Goal: Information Seeking & Learning: Learn about a topic

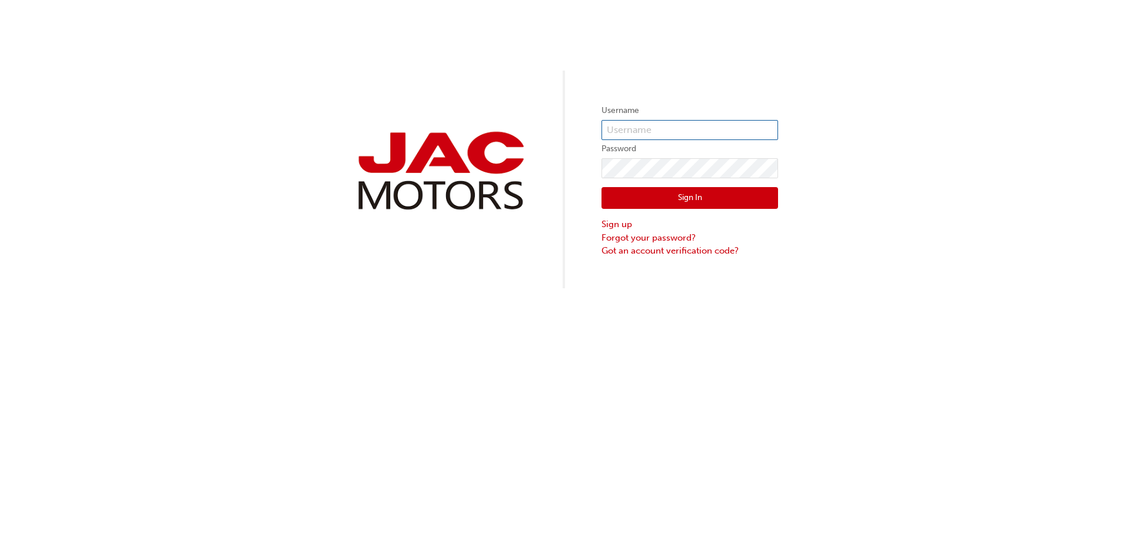
type input "LW571"
click at [671, 194] on button "Sign In" at bounding box center [689, 198] width 177 height 22
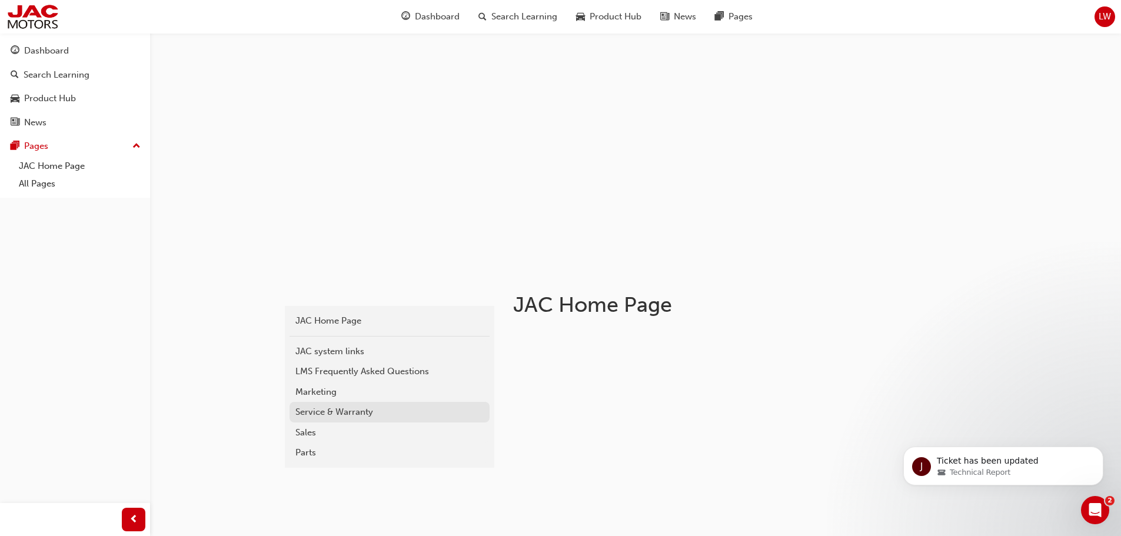
click at [355, 415] on div "Service & Warranty" at bounding box center [389, 412] width 188 height 14
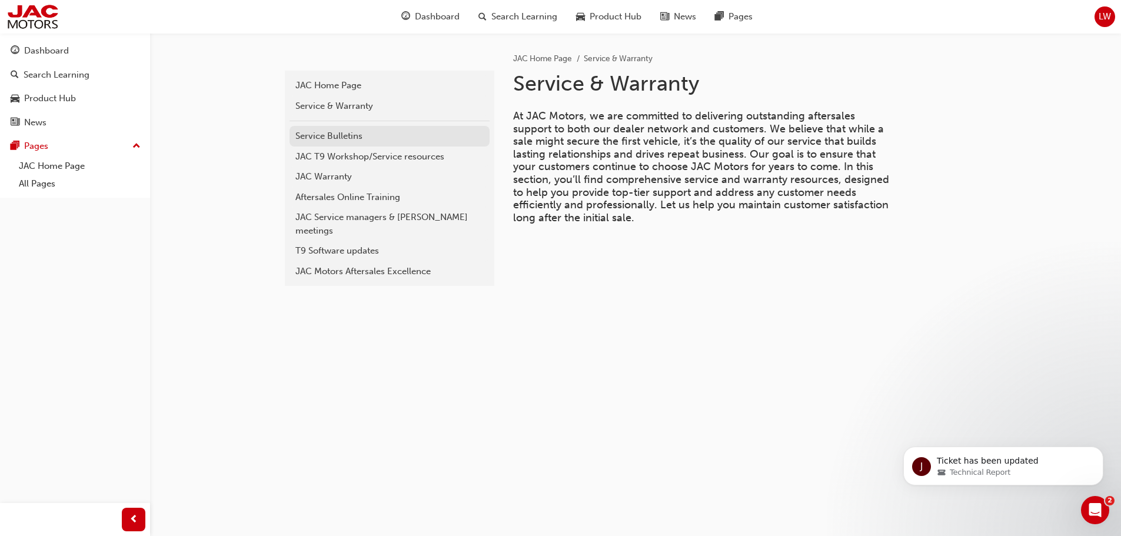
click at [330, 135] on div "Service Bulletins" at bounding box center [389, 136] width 188 height 14
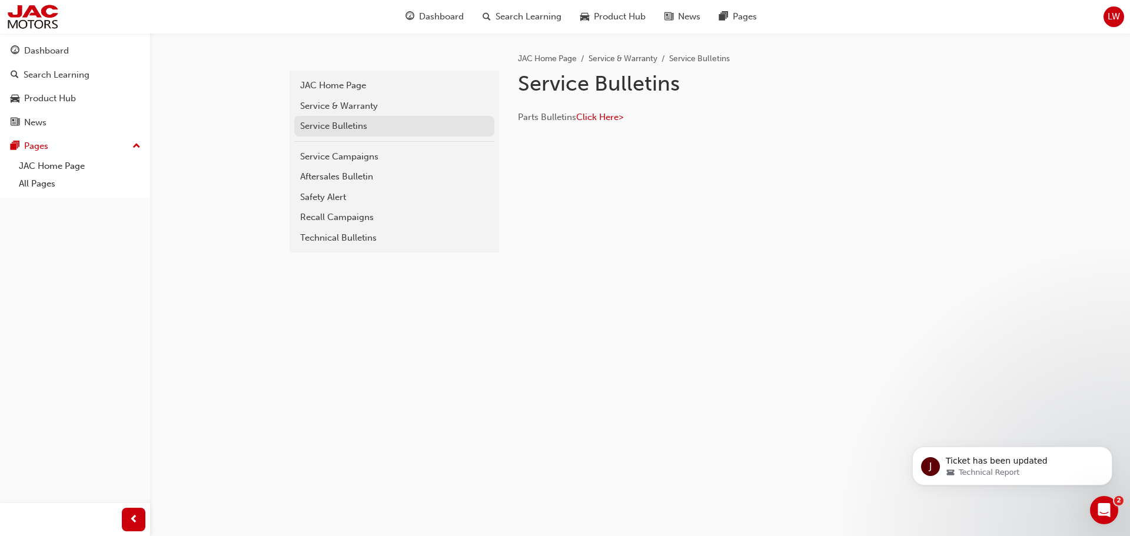
click at [334, 125] on div "Service Bulletins" at bounding box center [394, 126] width 188 height 14
click at [361, 175] on div "Aftersales Bulletin" at bounding box center [394, 177] width 188 height 14
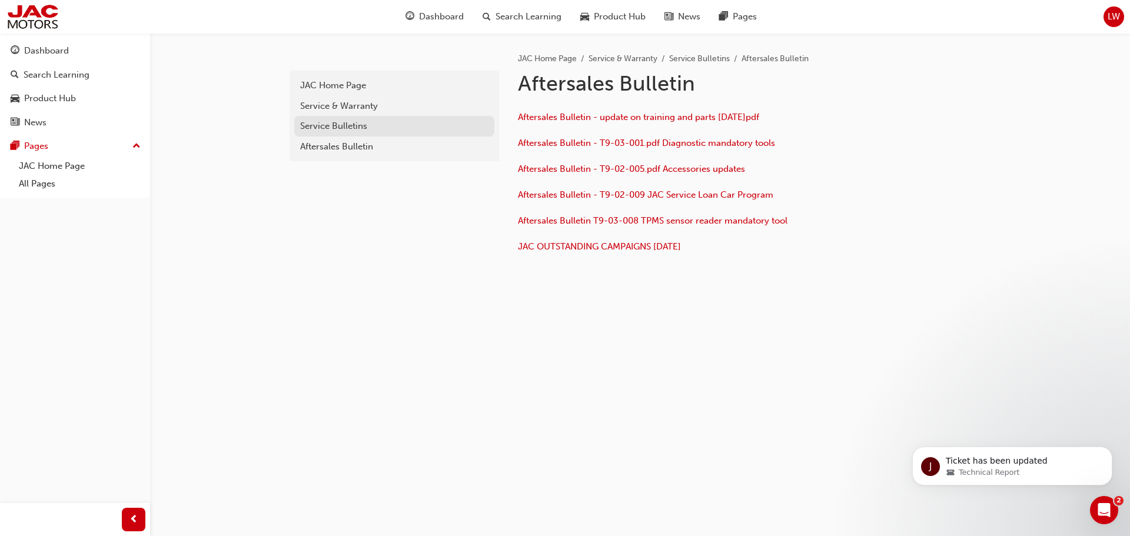
click at [340, 127] on div "Service Bulletins" at bounding box center [394, 126] width 188 height 14
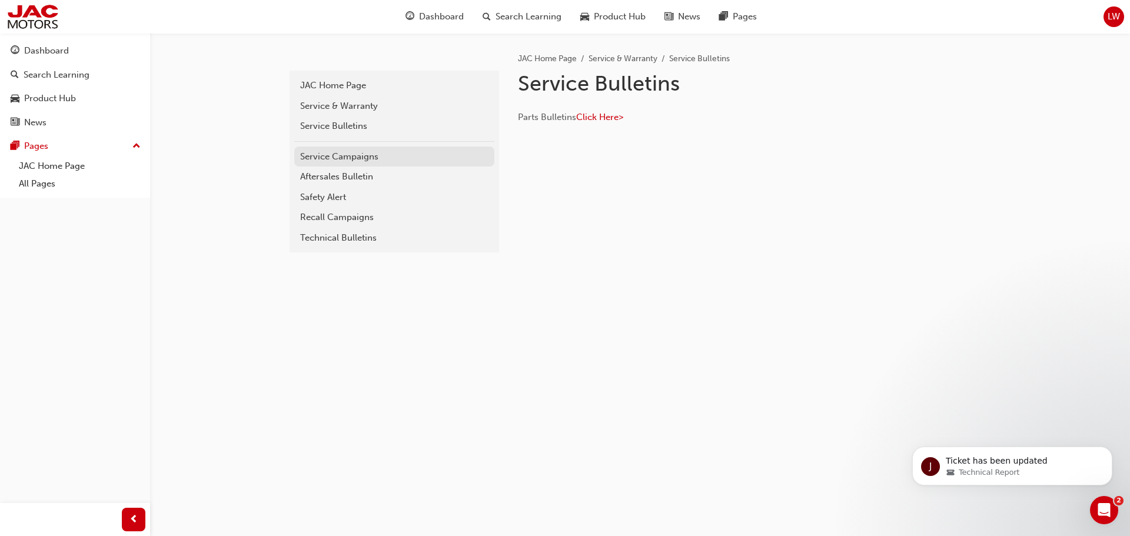
click at [345, 159] on div "Service Campaigns" at bounding box center [394, 157] width 188 height 14
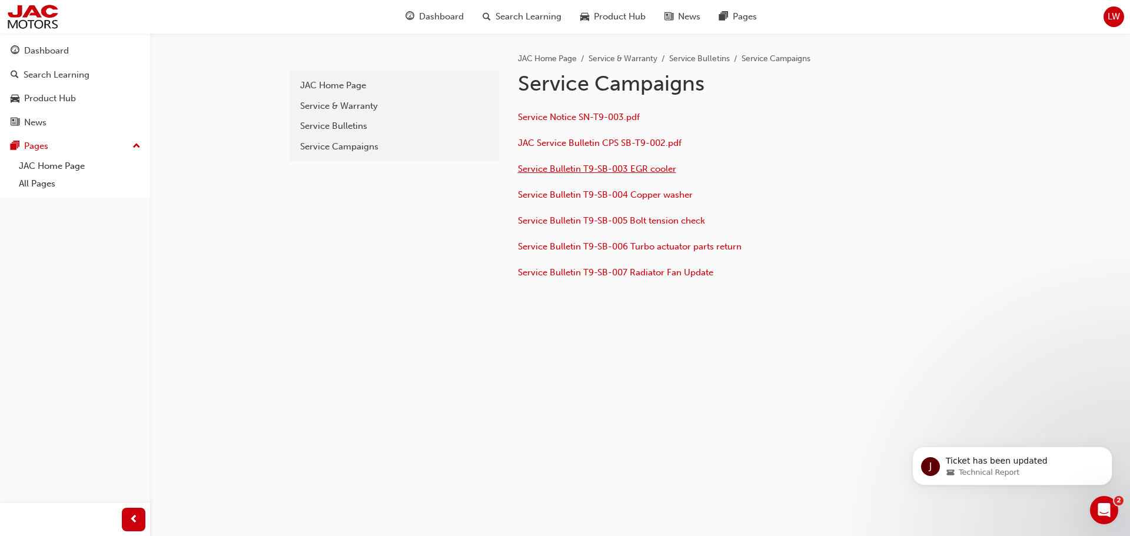
click at [598, 168] on span "Service Bulletin T9-SB-003 EGR cooler" at bounding box center [597, 169] width 158 height 11
click at [611, 116] on span "Service Notice SN-T9-003.pdf" at bounding box center [579, 117] width 122 height 11
click at [345, 128] on div "Service Bulletins" at bounding box center [394, 126] width 188 height 14
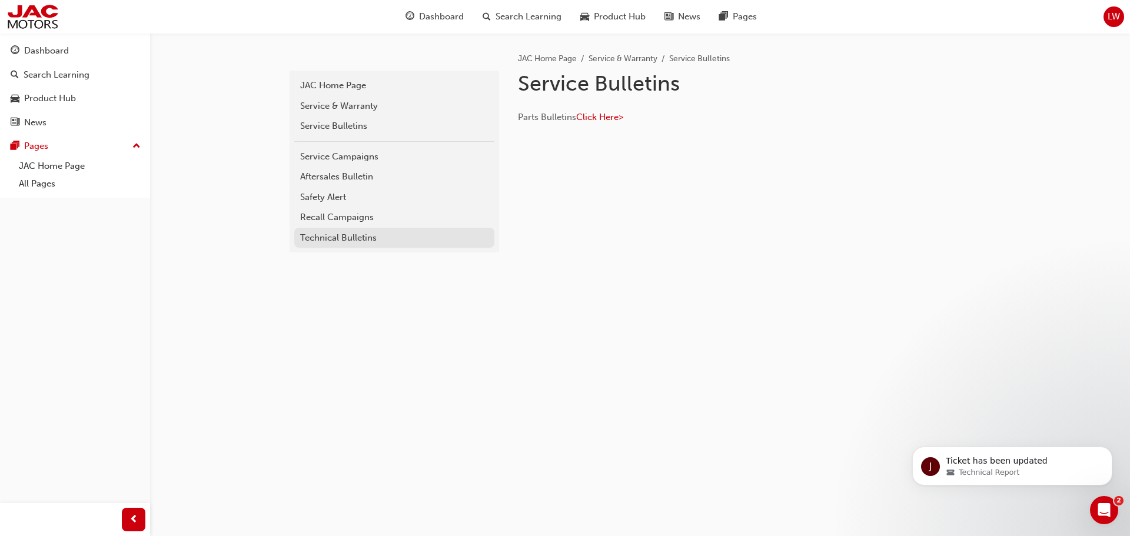
click at [338, 240] on div "Technical Bulletins" at bounding box center [394, 238] width 188 height 14
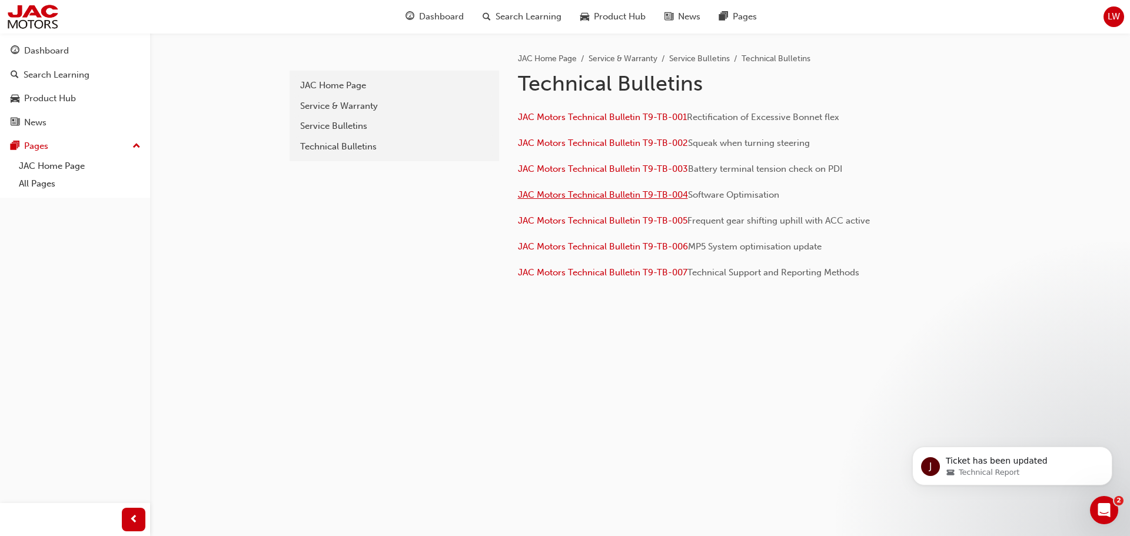
click at [661, 193] on span "JAC Motors Technical Bulletin T9-TB-004" at bounding box center [603, 194] width 170 height 11
click at [353, 113] on link "Service & Warranty" at bounding box center [394, 106] width 200 height 21
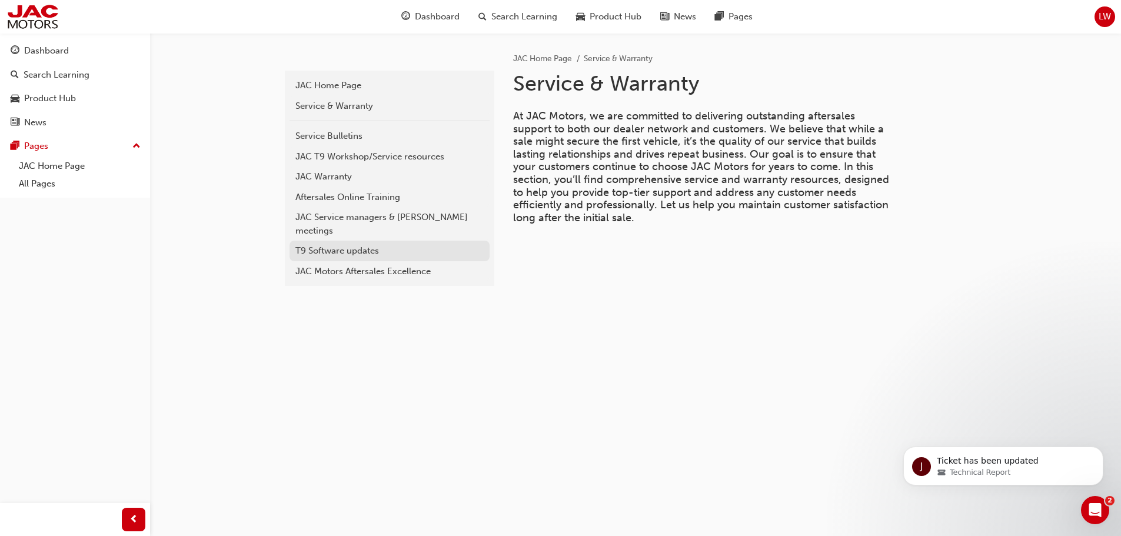
click at [340, 244] on div "T9 Software updates" at bounding box center [389, 251] width 188 height 14
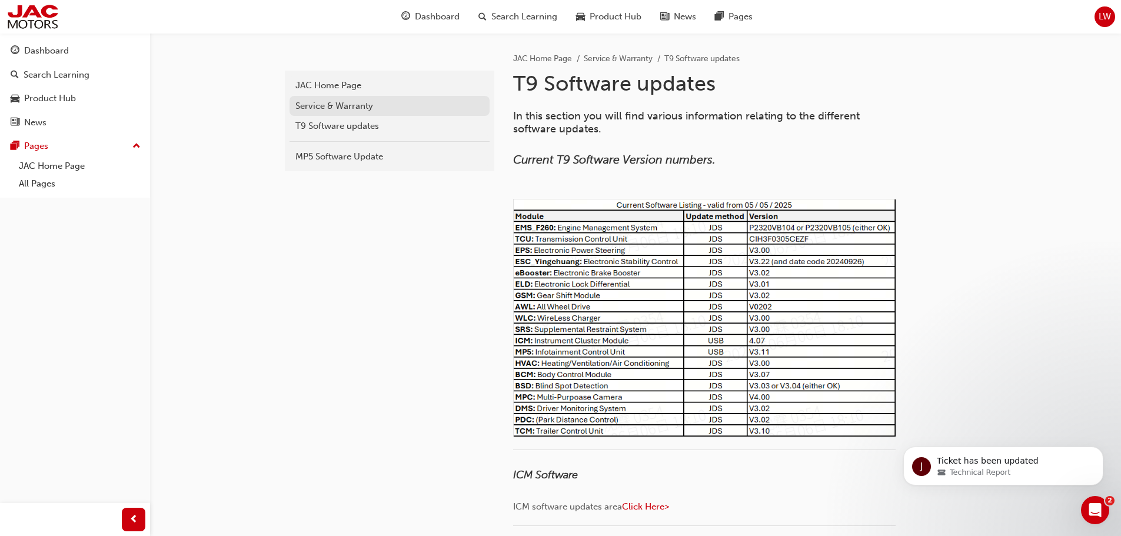
click at [331, 100] on div "Service & Warranty" at bounding box center [389, 106] width 188 height 14
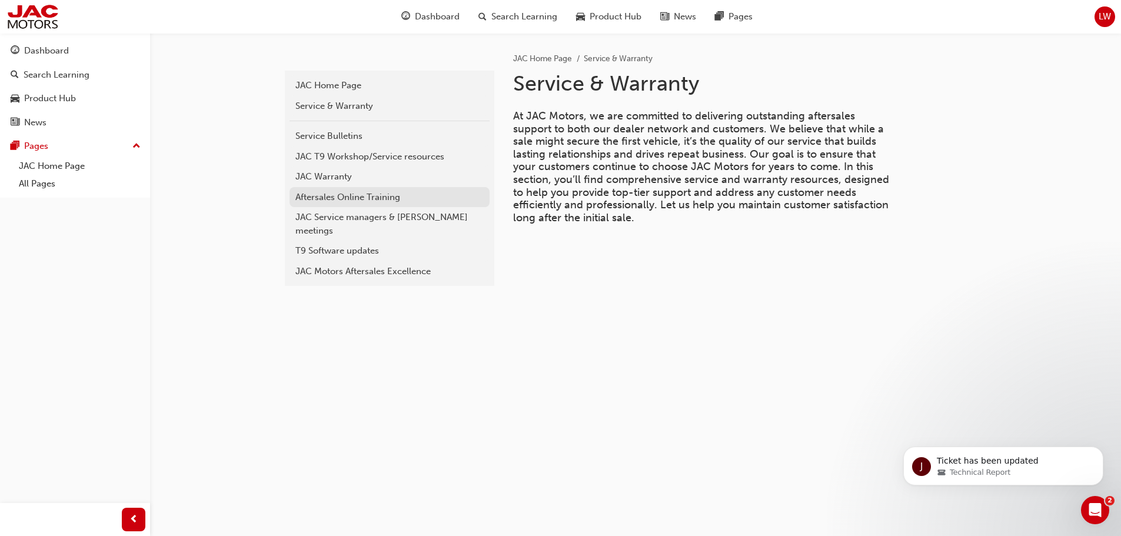
click at [338, 201] on div "Aftersales Online Training" at bounding box center [389, 198] width 188 height 14
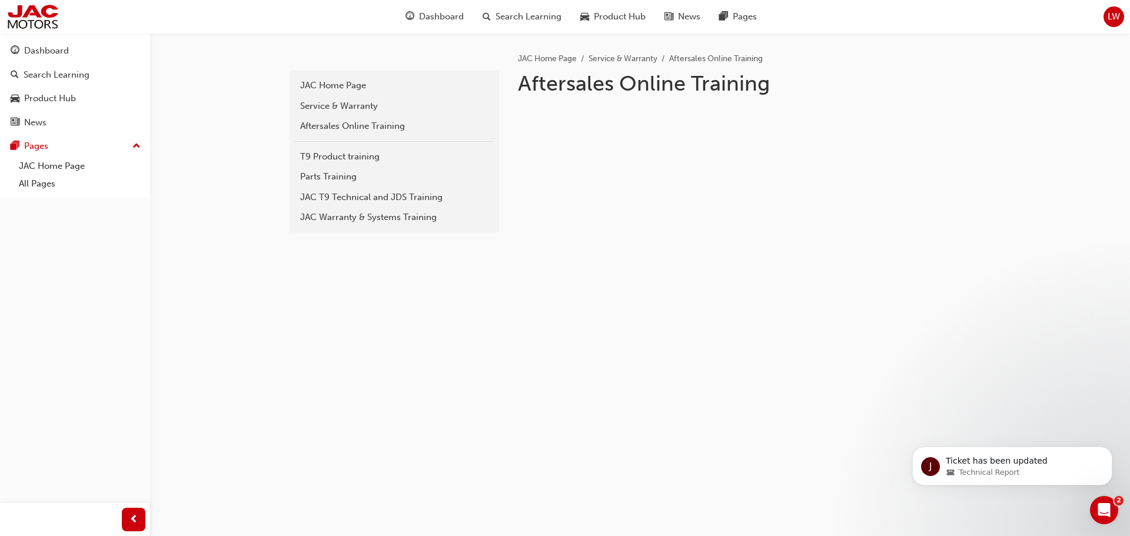
drag, startPoint x: 585, startPoint y: 88, endPoint x: 779, endPoint y: 89, distance: 194.2
click at [617, 89] on h1 "Aftersales Online Training" at bounding box center [711, 84] width 386 height 26
click at [593, 142] on div "JAC Home Page Service & Warranty Aftersales Online Training Aftersales Online T…" at bounding box center [746, 118] width 494 height 171
click at [382, 200] on div "JAC T9 Technical and JDS Training" at bounding box center [394, 198] width 188 height 14
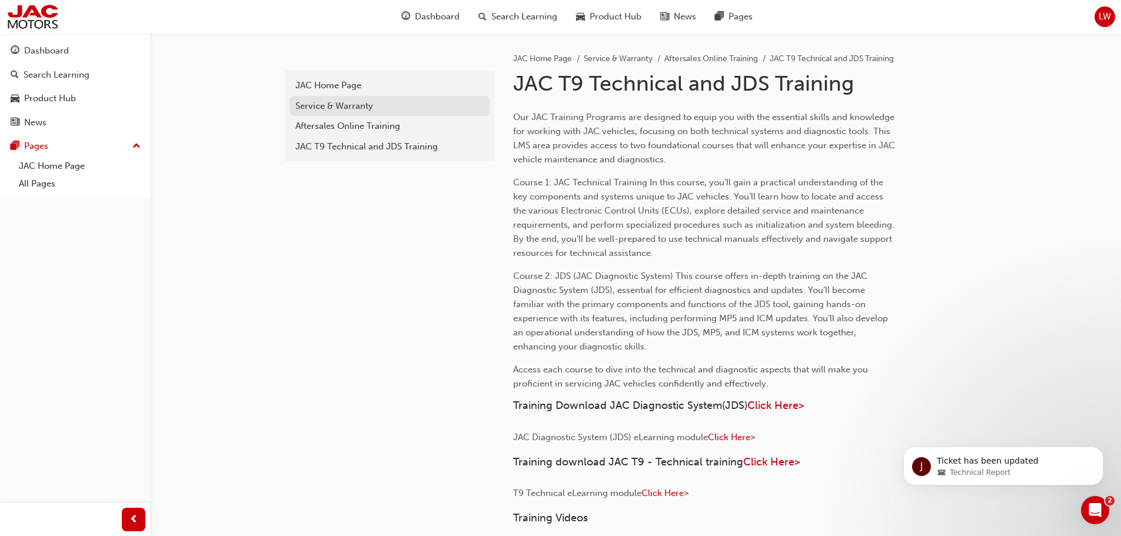
click at [330, 105] on div "Service & Warranty" at bounding box center [389, 106] width 188 height 14
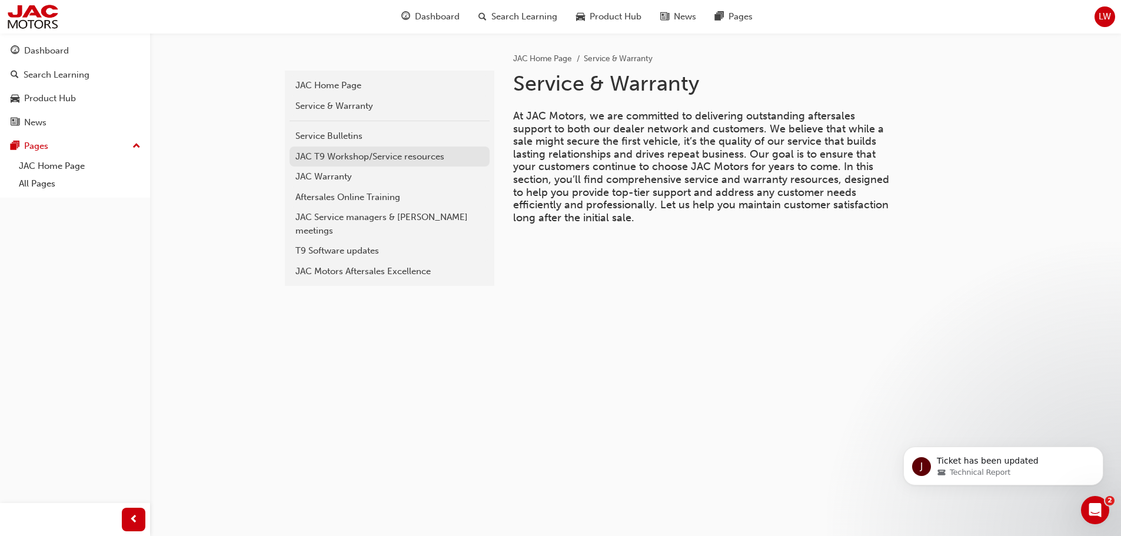
click at [341, 152] on div "JAC T9 Workshop/Service resources" at bounding box center [389, 157] width 188 height 14
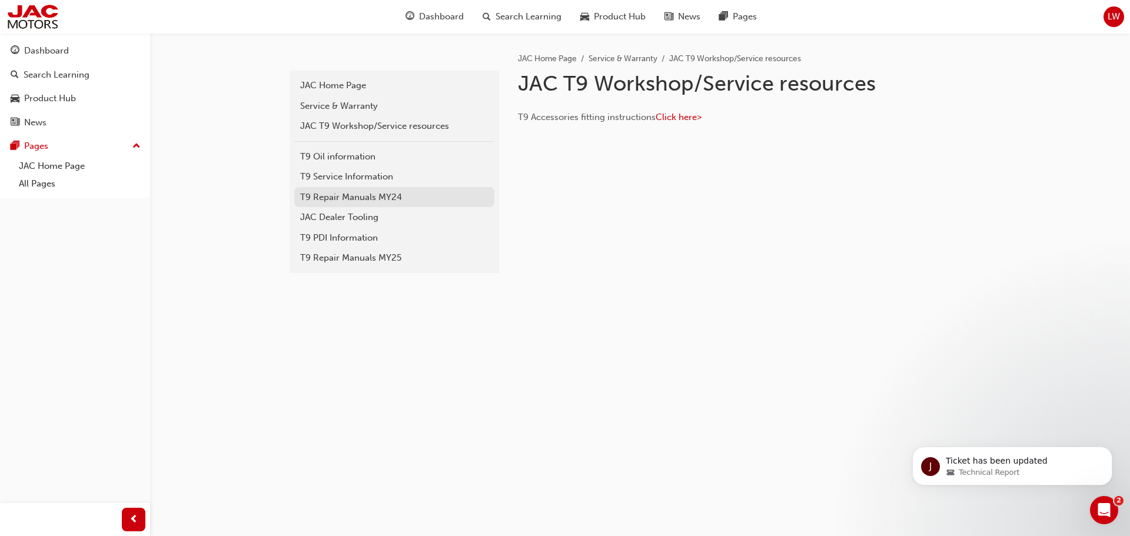
click at [374, 203] on div "T9 Repair Manuals MY24" at bounding box center [394, 198] width 188 height 14
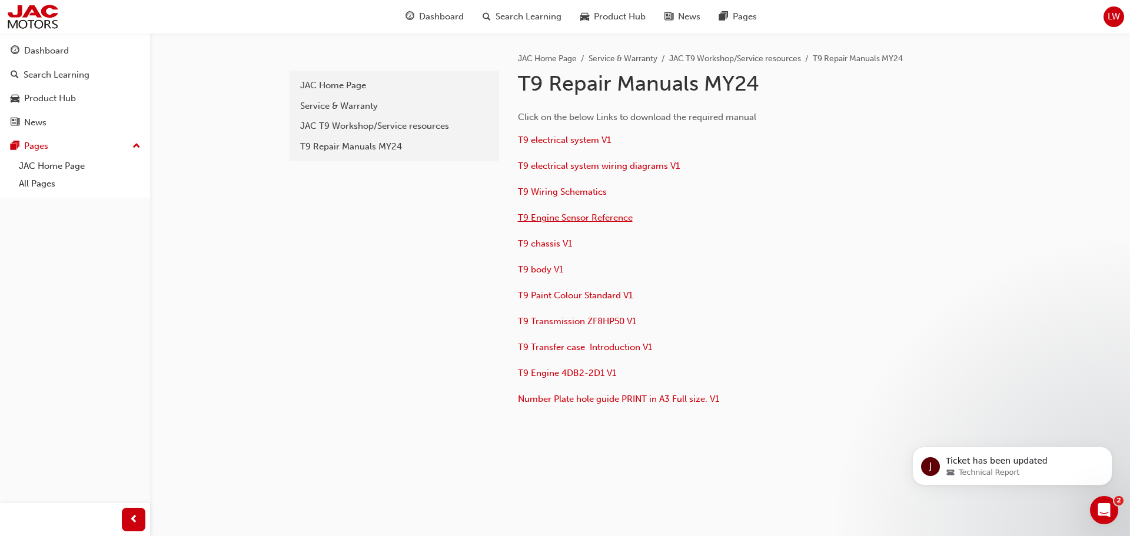
click at [580, 218] on span "T9 Engine Sensor Reference" at bounding box center [575, 217] width 115 height 11
click at [580, 368] on span "T9 Engine 4DB2-2D1 V1" at bounding box center [567, 373] width 98 height 11
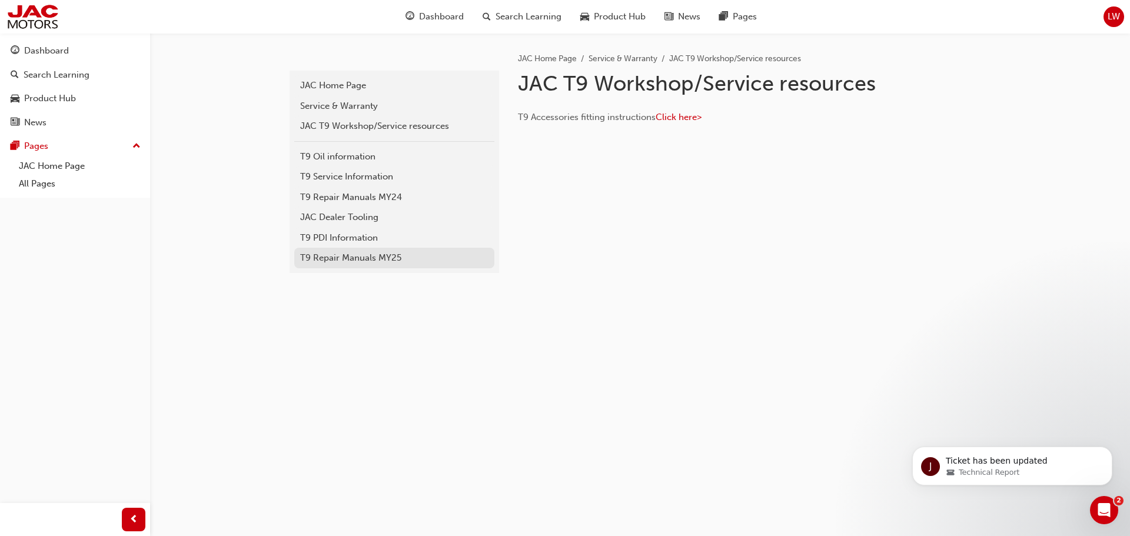
click at [358, 259] on div "T9 Repair Manuals MY25" at bounding box center [394, 258] width 188 height 14
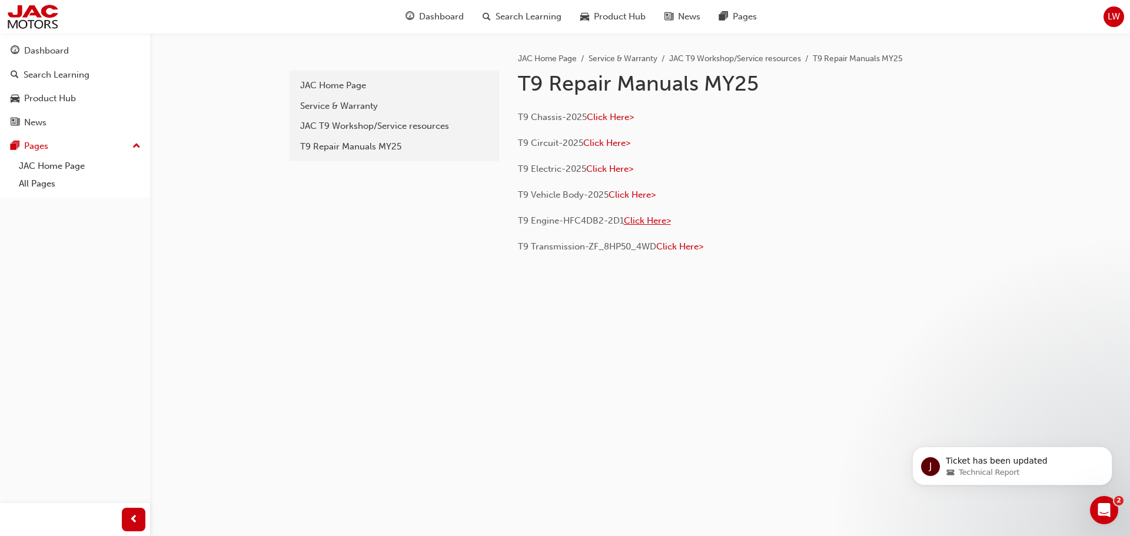
click at [647, 217] on span "Click Here>" at bounding box center [647, 220] width 47 height 11
click at [354, 128] on div "JAC T9 Workshop/Service resources" at bounding box center [394, 126] width 188 height 14
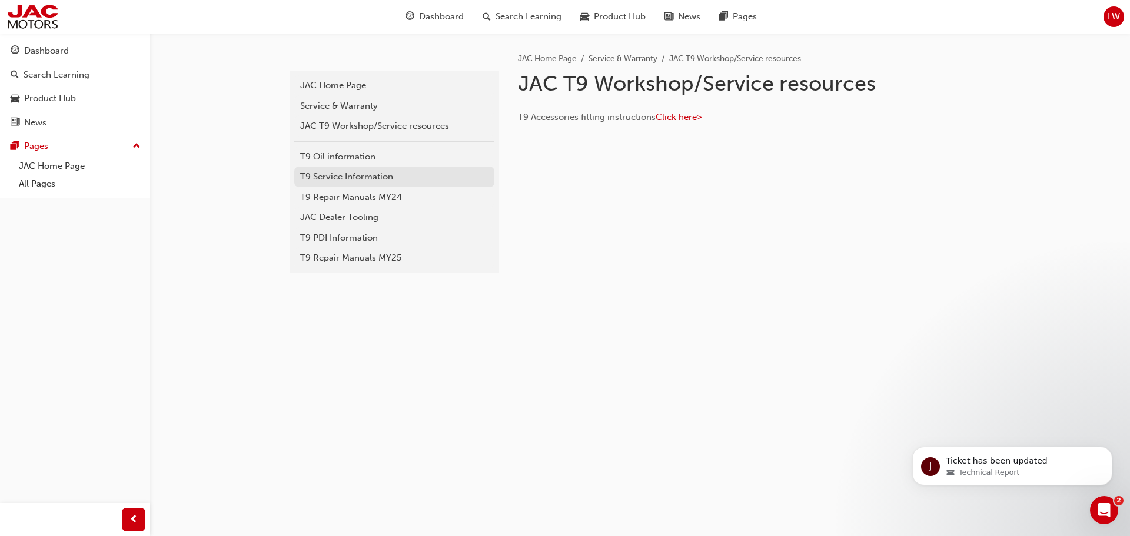
click at [339, 177] on div "T9 Service Information" at bounding box center [394, 177] width 188 height 14
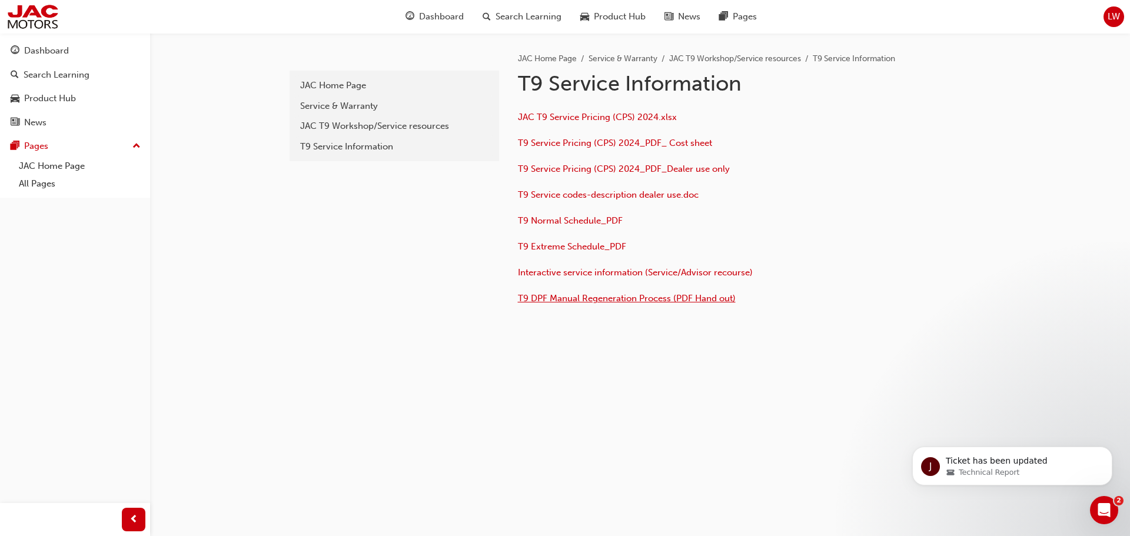
click at [634, 301] on span "T9 DPF Manual Regeneration Process (PDF Hand out)" at bounding box center [627, 298] width 218 height 11
click at [338, 150] on div "T9 Service Information" at bounding box center [394, 147] width 188 height 14
click at [350, 131] on div "JAC T9 Workshop/Service resources" at bounding box center [394, 126] width 188 height 14
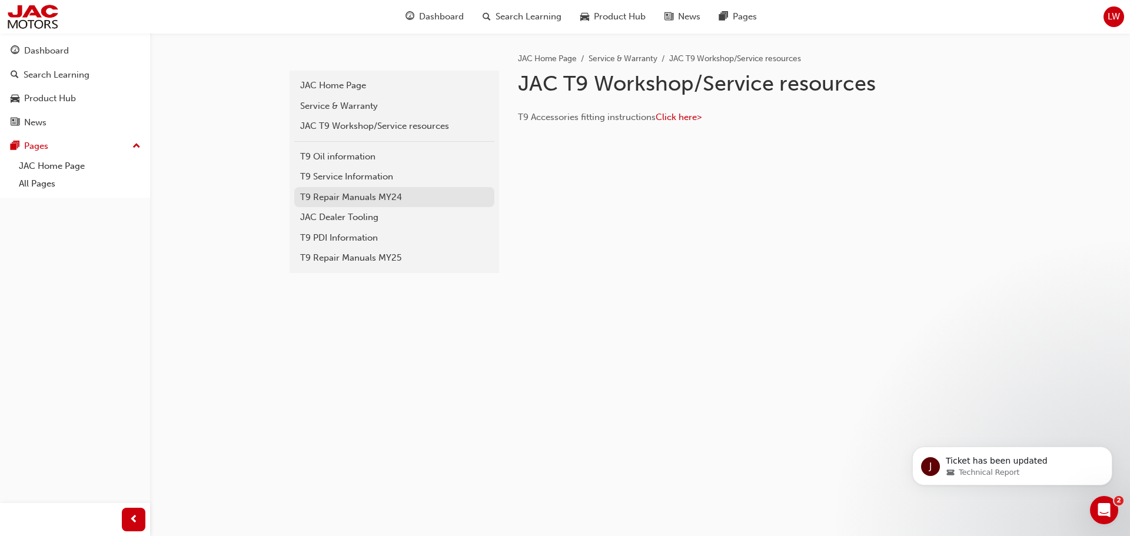
click at [354, 201] on div "T9 Repair Manuals MY24" at bounding box center [394, 198] width 188 height 14
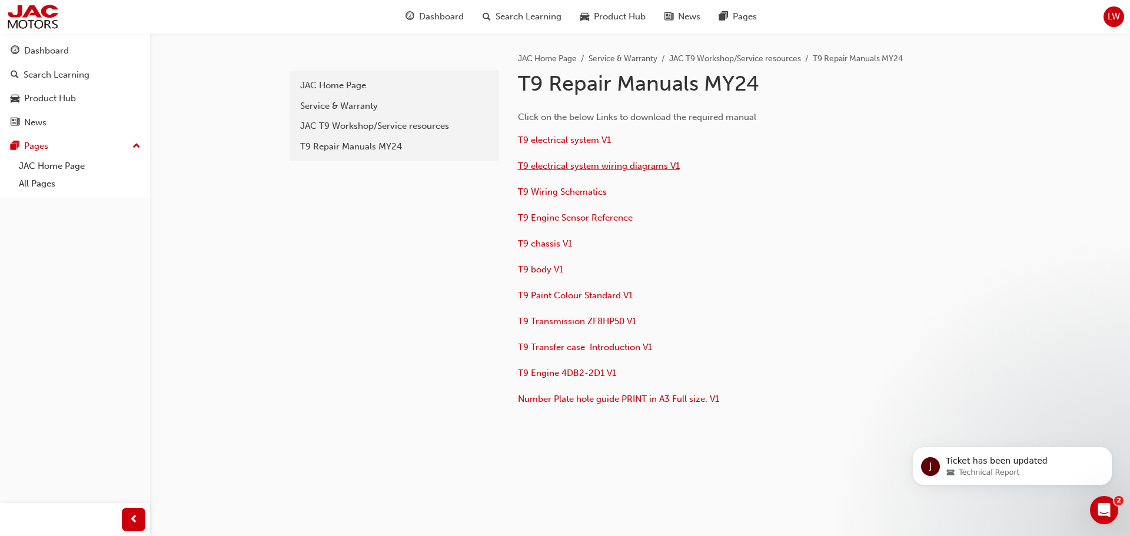
click at [584, 166] on span "T9 electrical system wiring diagrams V1" at bounding box center [599, 166] width 162 height 11
click at [580, 375] on span "T9 Engine 4DB2-2D1 V1" at bounding box center [567, 373] width 98 height 11
click at [44, 58] on div "Dashboard" at bounding box center [75, 51] width 129 height 15
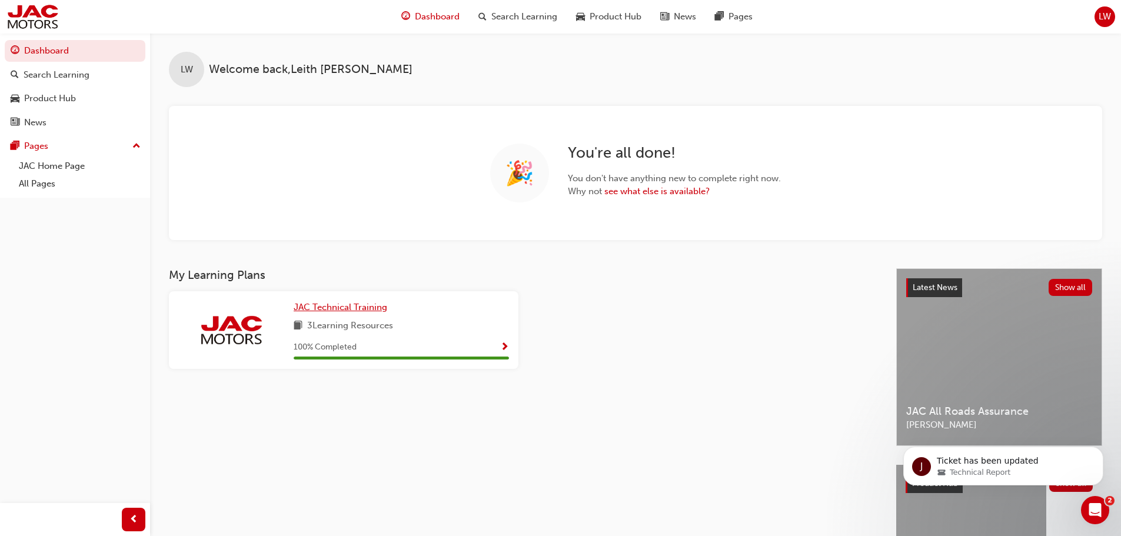
click at [363, 306] on span "JAC Technical Training" at bounding box center [341, 307] width 94 height 11
